Goal: Information Seeking & Learning: Learn about a topic

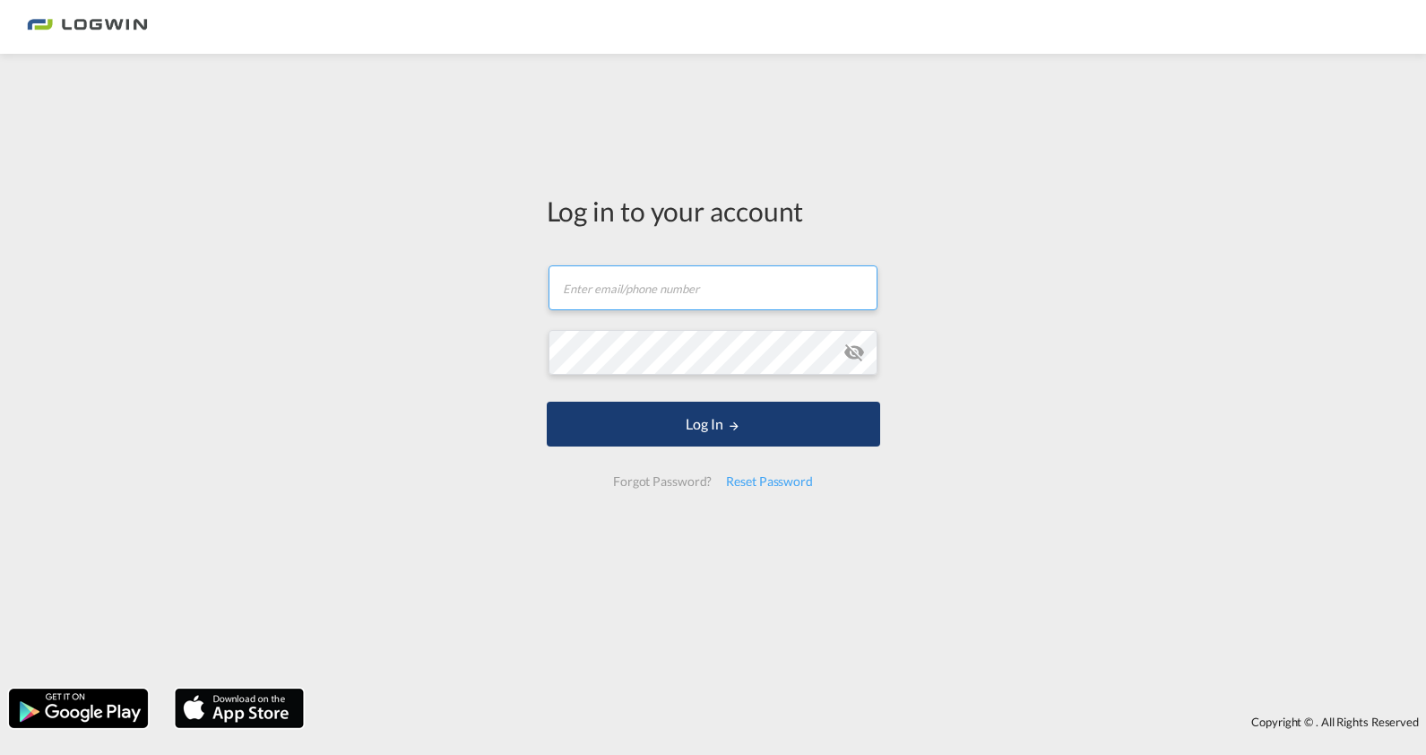
type input "[PERSON_NAME][EMAIL_ADDRESS][PERSON_NAME][DOMAIN_NAME]"
click at [604, 425] on button "Log In" at bounding box center [714, 424] width 334 height 45
